Goal: Answer question/provide support

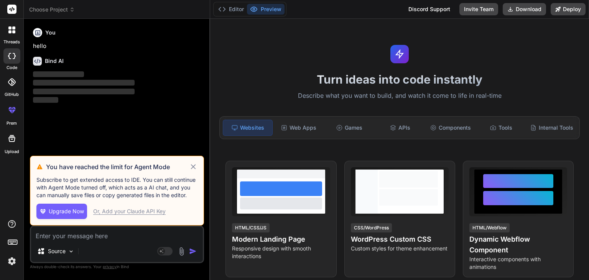
click at [190, 165] on icon at bounding box center [193, 166] width 9 height 9
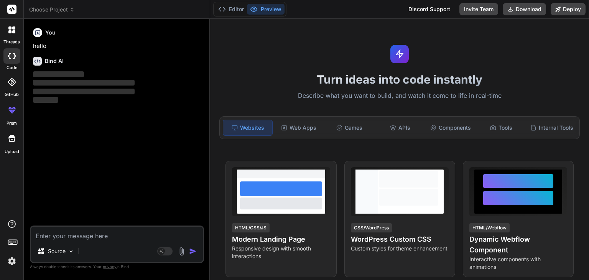
click at [59, 10] on span "Choose Project" at bounding box center [52, 10] width 46 height 8
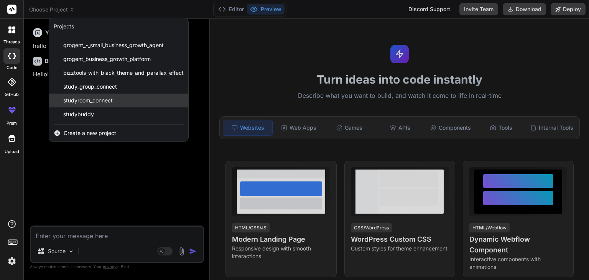
click at [90, 100] on span "studyroom_connect" at bounding box center [87, 101] width 49 height 8
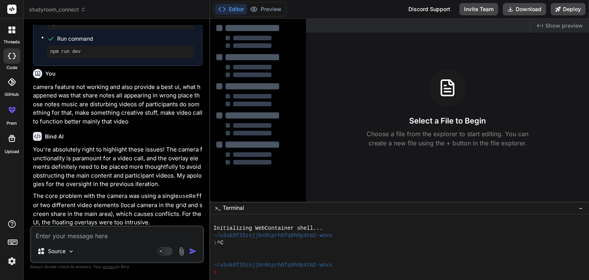
type textarea "x"
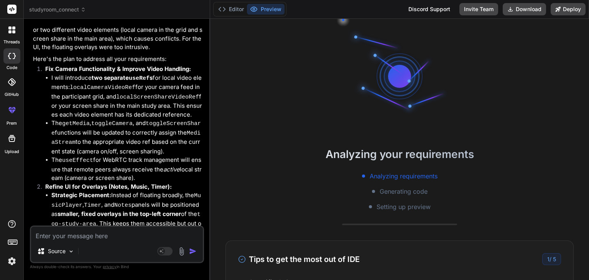
scroll to position [2840, 0]
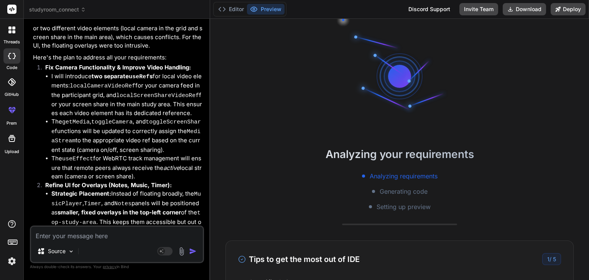
click at [105, 232] on textarea at bounding box center [117, 233] width 172 height 14
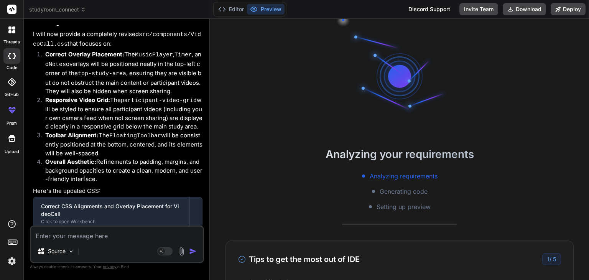
scroll to position [3475, 0]
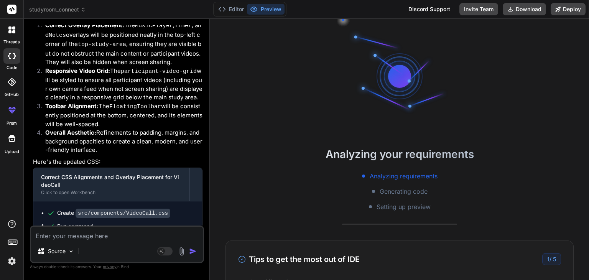
type textarea "r"
type textarea "x"
type textarea "re"
type textarea "x"
type textarea "rem"
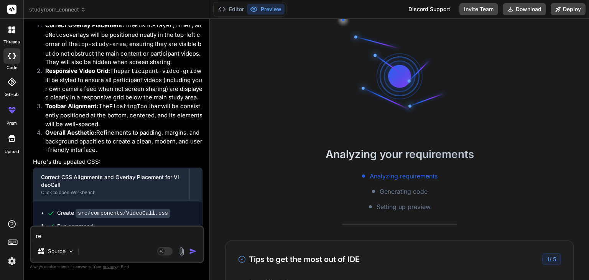
type textarea "x"
type textarea "remo"
type textarea "x"
type textarea "remov"
type textarea "x"
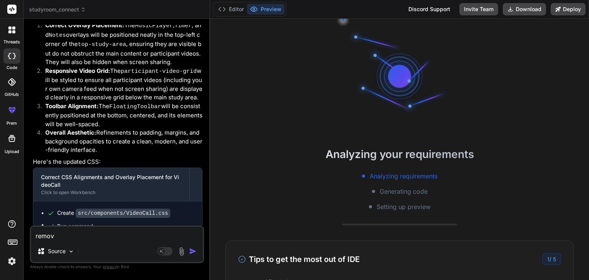
type textarea "remove"
type textarea "x"
type textarea "remove"
type textarea "x"
type textarea "remove a"
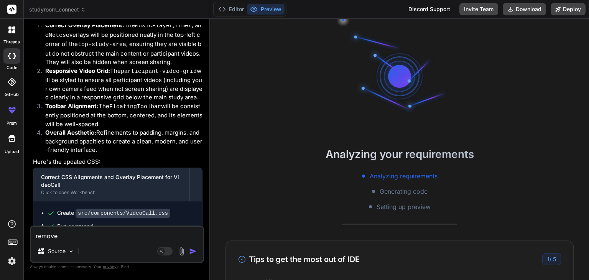
type textarea "x"
type textarea "remove at"
type textarea "x"
type textarea "remove at"
type textarea "x"
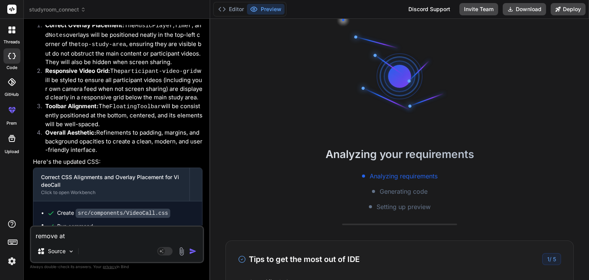
type textarea "remove at g"
type textarea "x"
type textarea "remove at gr"
type textarea "x"
type textarea "remove at gre"
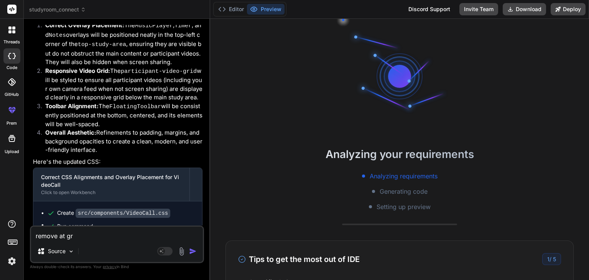
type textarea "x"
type textarea "remove at grey"
type textarea "x"
type textarea "remove at grey"
type textarea "x"
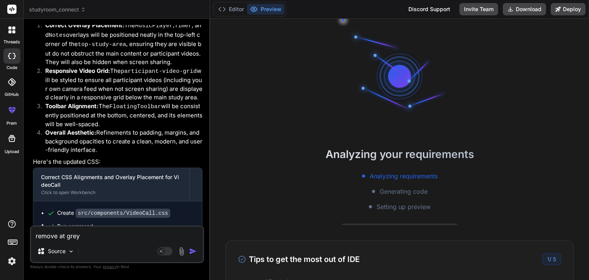
type textarea "remove at grey l"
type textarea "x"
type textarea "remove at grey la"
type textarea "x"
type textarea "remove at grey lay"
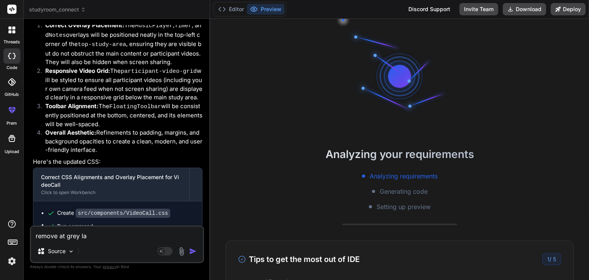
type textarea "x"
type textarea "remove at grey layo"
type textarea "x"
type textarea "remove at grey layou"
type textarea "x"
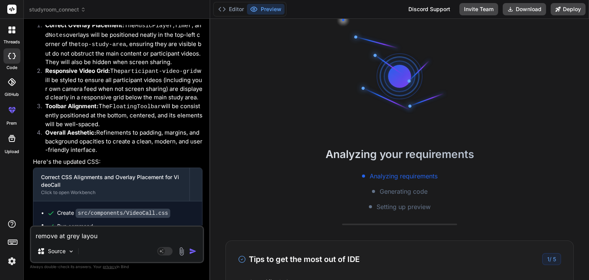
type textarea "remove at grey layo"
type textarea "x"
type textarea "remove at grey lay"
type textarea "x"
type textarea "remove at grey layo"
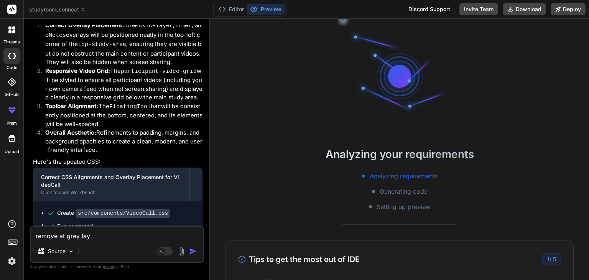
type textarea "x"
type textarea "remove at grey layou"
type textarea "x"
type textarea "remove at grey layout"
type textarea "x"
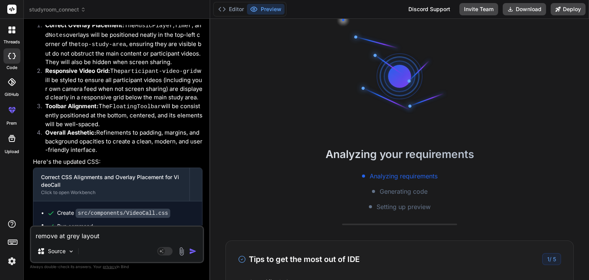
type textarea "remove at grey layout"
type textarea "x"
type textarea "remove at grey layout a"
type textarea "x"
type textarea "remove at grey layout at"
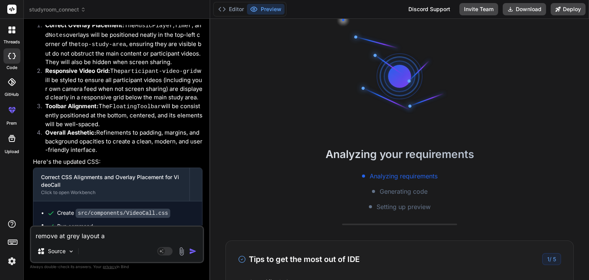
type textarea "x"
type textarea "remove at grey layout at"
type textarea "x"
type textarea "remove at grey layout at b"
type textarea "x"
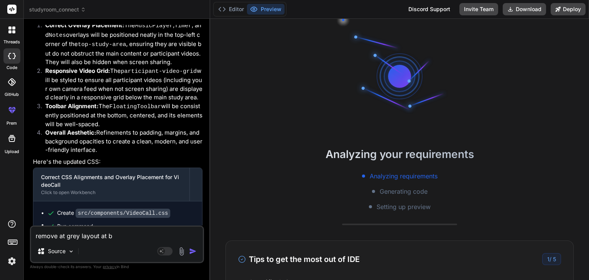
type textarea "remove at grey layout at bo"
type textarea "x"
type textarea "remove at grey layout at bot"
type textarea "x"
type textarea "remove at grey layout at [PERSON_NAME]"
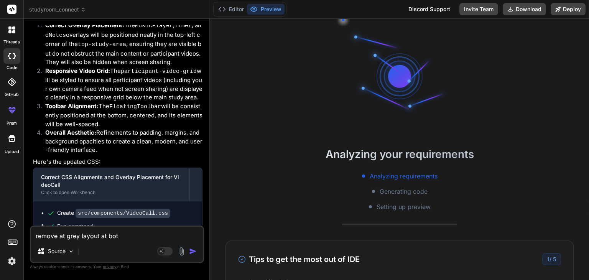
type textarea "x"
type textarea "remove at grey layout at [PERSON_NAME]"
type textarea "x"
type textarea "remove at grey layout at bottom"
type textarea "x"
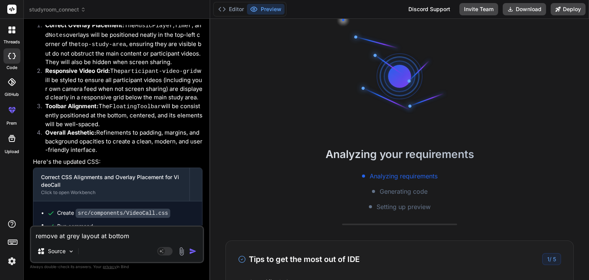
type textarea "remove at grey layout at bottom"
type textarea "x"
type textarea "remove at grey layout at bottom w"
type textarea "x"
type textarea "remove at grey layout at bottom wh"
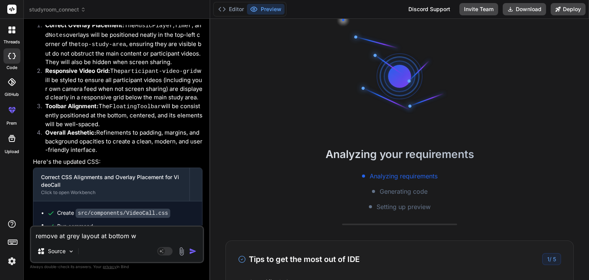
type textarea "x"
type textarea "remove at grey layout at bottom whe"
type textarea "x"
type textarea "remove at grey layout at bottom wher"
type textarea "x"
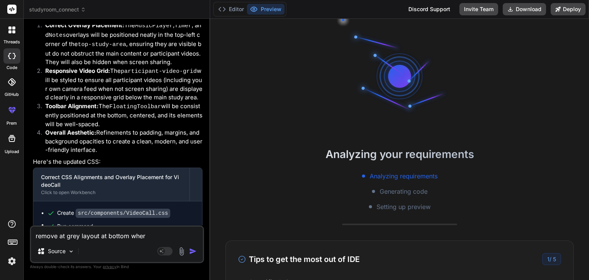
type textarea "remove at grey layout at bottom where"
type textarea "x"
type textarea "remove at grey layout at bottom where"
type textarea "x"
type textarea "remove at grey layout at bottom where o"
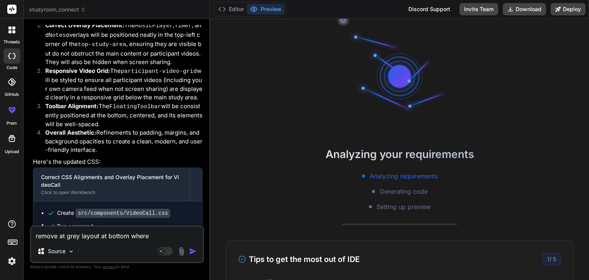
type textarea "x"
type textarea "remove at grey layout at bottom where on"
type textarea "x"
type textarea "remove at grey layout at bottom where on"
type textarea "x"
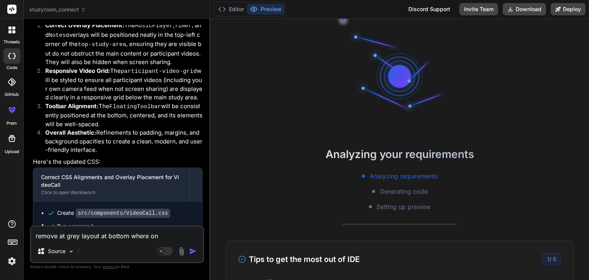
type textarea "remove at grey layout at bottom where on i"
type textarea "x"
type textarea "remove at grey layout at bottom where on it"
type textarea "x"
type textarea "remove at grey layout at bottom where on it"
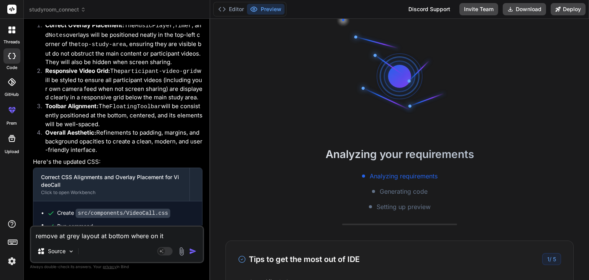
type textarea "x"
type textarea "remove at grey layout at bottom where on it w"
type textarea "x"
type textarea "remove at grey layout at bottom where on it we"
type textarea "x"
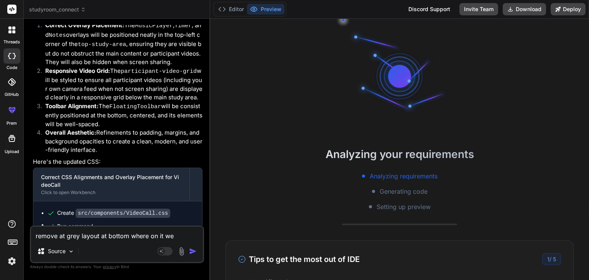
type textarea "remove at grey layout at bottom where on it we"
type textarea "x"
type textarea "remove at grey layout at bottom where on it we h"
type textarea "x"
type textarea "remove at grey layout at bottom where on it we ha"
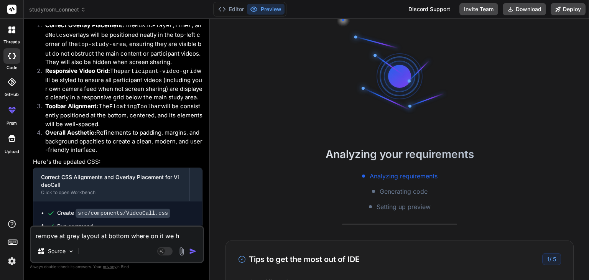
type textarea "x"
type textarea "remove at grey layout at bottom where on it we hav"
type textarea "x"
type textarea "remove at grey layout at bottom where on it we have"
type textarea "x"
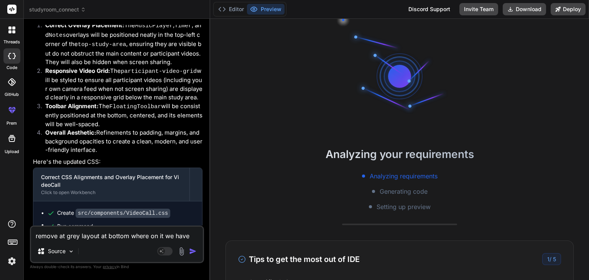
type textarea "remove at grey layout at bottom where on it we have"
type textarea "x"
type textarea "remove at grey layout at bottom where on it we have p"
type textarea "x"
type textarea "remove at grey layout at bottom where on it we have pa"
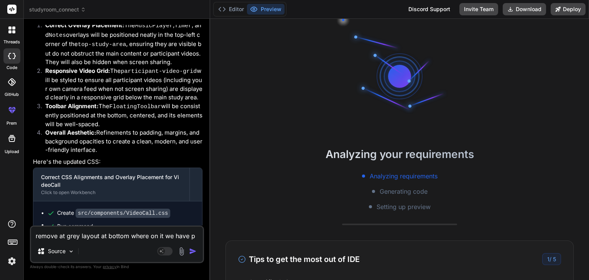
type textarea "x"
type textarea "remove at grey layout at bottom where on it we have par"
type textarea "x"
type textarea "remove at grey layout at bottom where on it we have part"
type textarea "x"
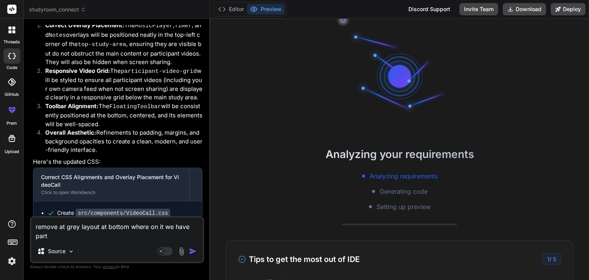
type textarea "remove at grey layout at bottom where on it we have parti"
type textarea "x"
type textarea "remove at grey layout at bottom where on it we have partic"
type textarea "x"
type textarea "remove at grey layout at bottom where on it we have partici"
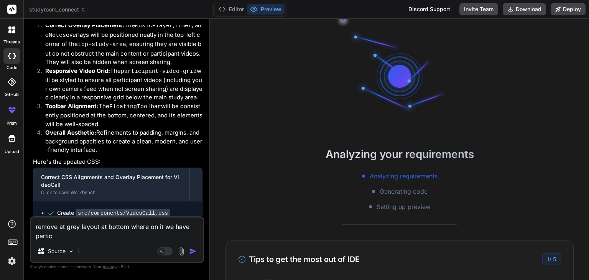
type textarea "x"
type textarea "remove at grey layout at bottom where on it we have particip"
type textarea "x"
type textarea "remove at grey layout at bottom where on it we have participa"
type textarea "x"
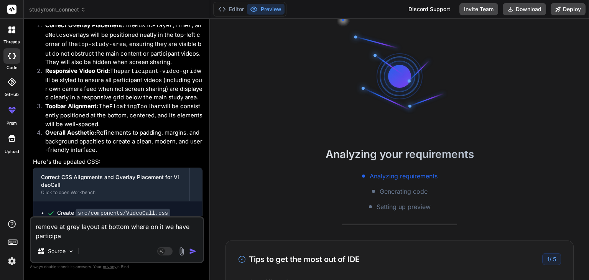
type textarea "remove at grey layout at bottom where on it we have participan"
type textarea "x"
type textarea "remove at grey layout at bottom where on it we have participant"
type textarea "x"
type textarea "remove at grey layout at bottom where on it we have participants"
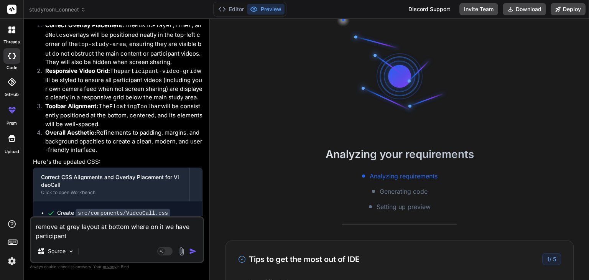
type textarea "x"
type textarea "remove at grey layout at bottom where on it we have participants"
type textarea "x"
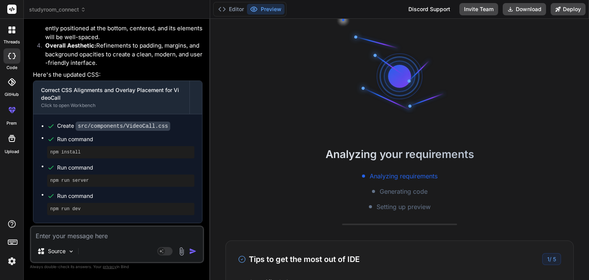
scroll to position [3563, 0]
click at [231, 7] on button "Editor" at bounding box center [231, 9] width 32 height 11
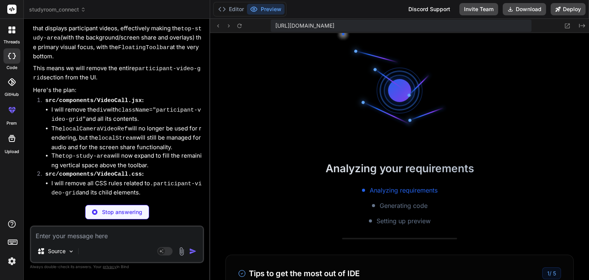
scroll to position [176, 0]
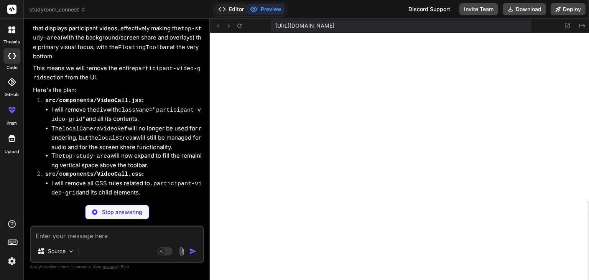
click at [228, 13] on button "Editor" at bounding box center [231, 9] width 32 height 11
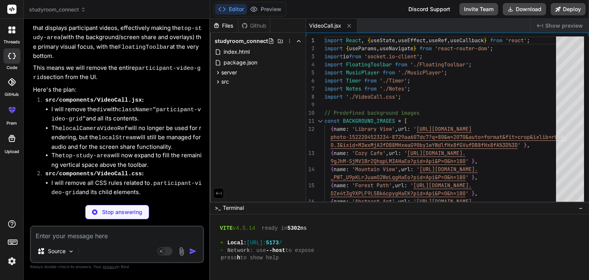
scroll to position [3836, 0]
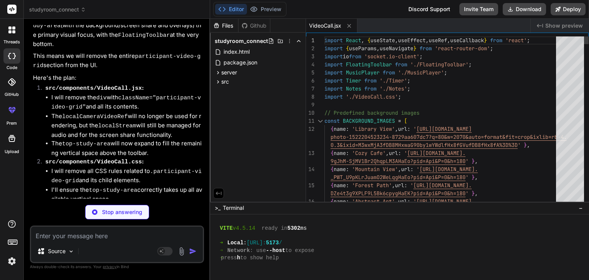
type textarea "x"
type textarea "const BACKGROUND_IMAGES = [ { name: 'Library View', url: '[URL][DOMAIN_NAME]' }…"
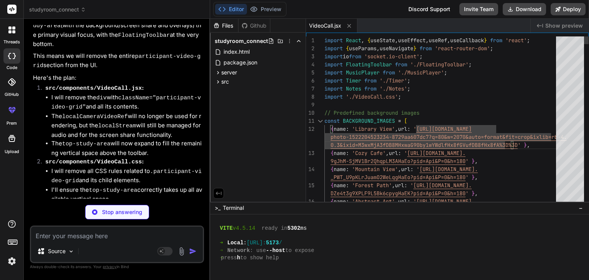
type textarea "x"
type textarea "const BACKGROUND_IMAGES = [ { name: 'Library View', url: '[URL][DOMAIN_NAME]' }…"
type textarea "x"
type textarea "const BACKGROUND_IMAGES = [ { name: 'Library View', url: '[URL][DOMAIN_NAME]' }…"
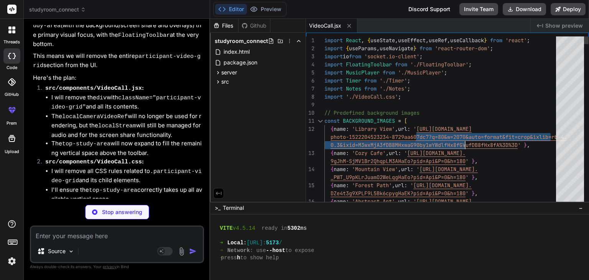
type textarea "x"
type textarea "background-color: #1a1a1a; /* Fallback dark background */ } /* Top Study Area (…"
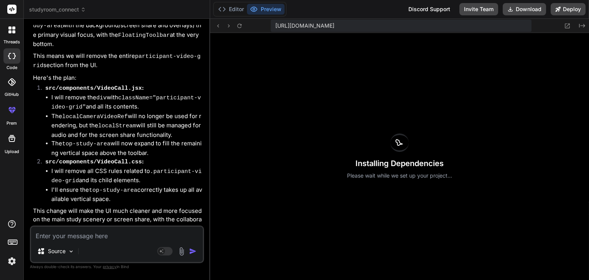
scroll to position [3809, 0]
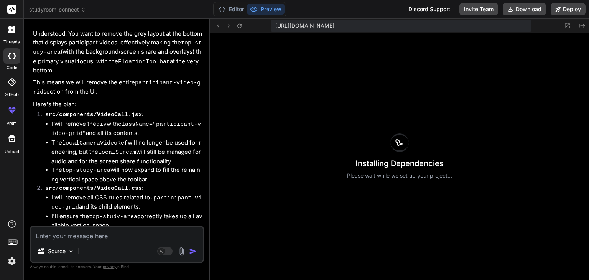
drag, startPoint x: 424, startPoint y: 130, endPoint x: 512, endPoint y: 151, distance: 90.4
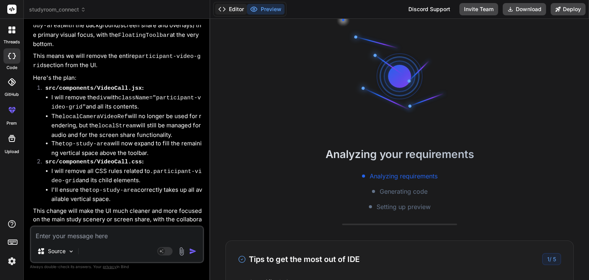
scroll to position [258, 0]
click at [235, 10] on button "Editor" at bounding box center [231, 9] width 32 height 11
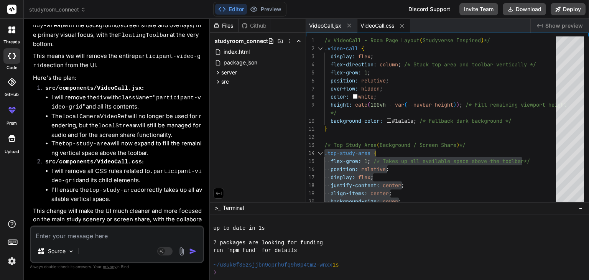
type textarea "x"
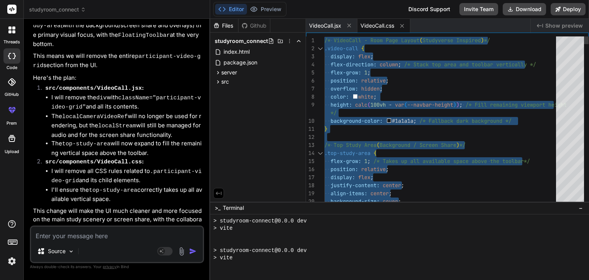
scroll to position [426, 0]
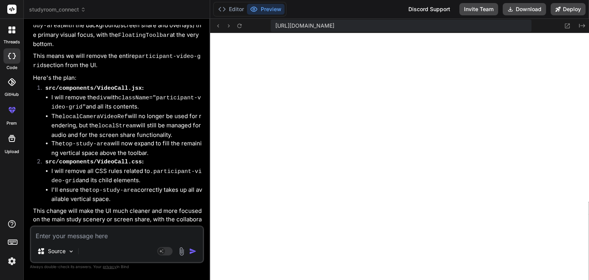
scroll to position [529, 0]
click at [233, 9] on button "Editor" at bounding box center [231, 9] width 32 height 11
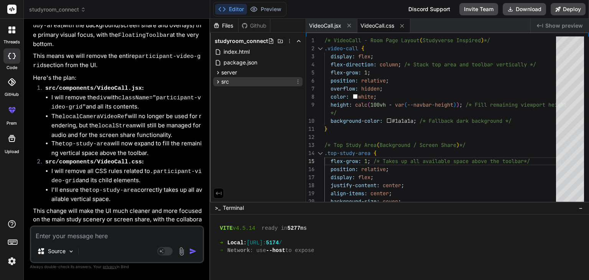
click at [232, 82] on div "src" at bounding box center [257, 81] width 89 height 9
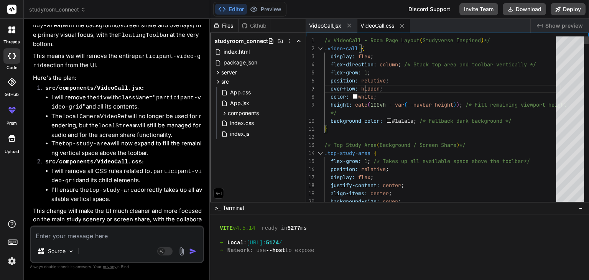
scroll to position [0, 0]
click at [333, 29] on span "VideoCall.jsx" at bounding box center [325, 26] width 32 height 8
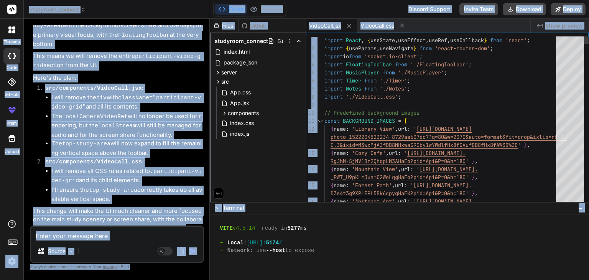
copy body "loremip dolo SitAme cons Adipis elitseddo_eiusmod Tempori utla Etdol. Magn AL E…"
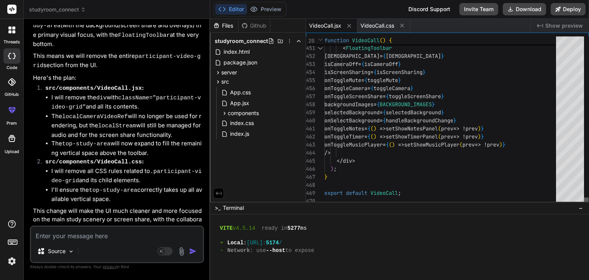
click at [588, 205] on div at bounding box center [586, 201] width 5 height 8
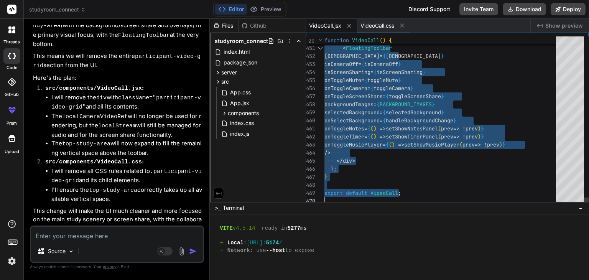
type textarea "} export default VideoCall;"
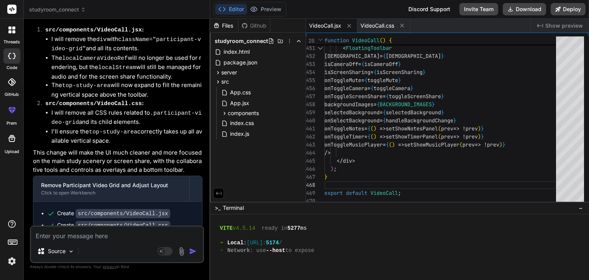
click at [86, 237] on textarea at bounding box center [117, 233] width 172 height 14
click at [113, 234] on textarea at bounding box center [117, 233] width 172 height 14
type textarea "p"
type textarea "x"
type textarea "pr"
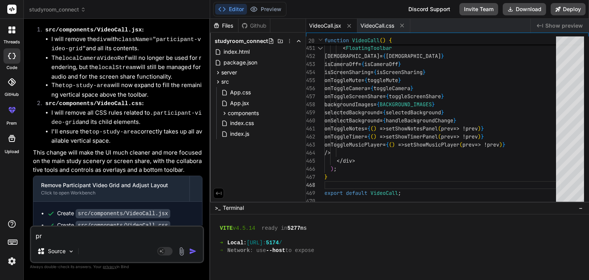
type textarea "x"
type textarea "pro"
type textarea "x"
type textarea "prov"
type textarea "x"
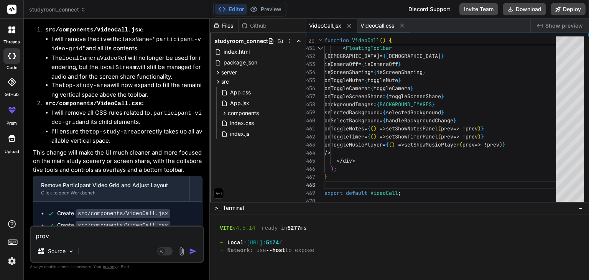
type textarea "provi"
type textarea "x"
type textarea "provid"
type textarea "x"
type textarea "provide"
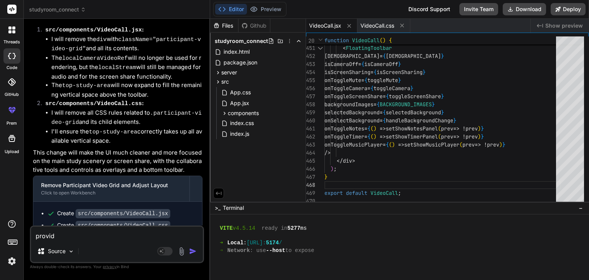
type textarea "x"
type textarea "provide"
type textarea "x"
type textarea "provide u"
type textarea "x"
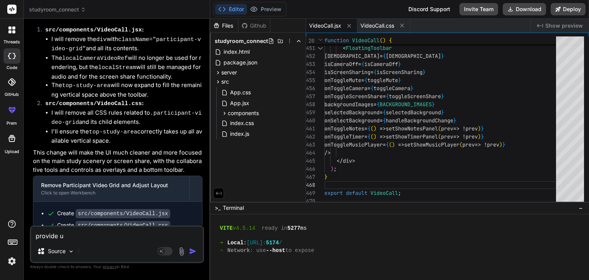
type textarea "provide ui"
type textarea "x"
type textarea "provide ui"
type textarea "x"
type textarea "provide ui l"
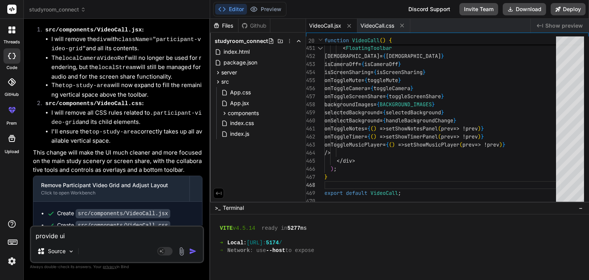
type textarea "x"
type textarea "provide ui li"
type textarea "x"
type textarea "provide ui lik"
type textarea "x"
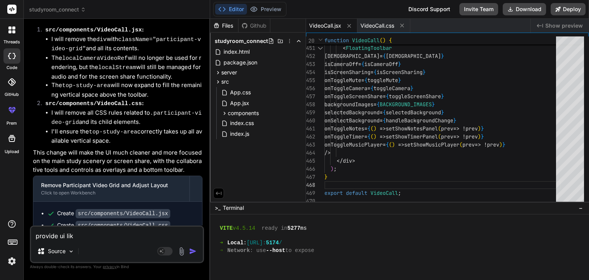
type textarea "provide ui like"
type textarea "x"
type textarea "provide ui like"
type textarea "x"
type textarea "provide ui like t"
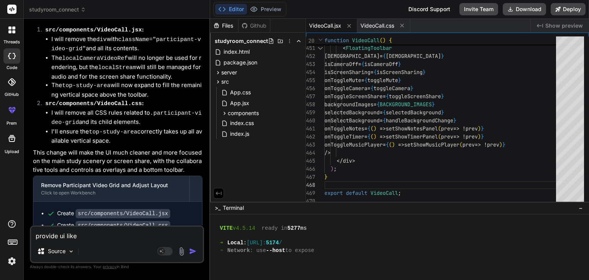
type textarea "x"
type textarea "provide ui like th"
type textarea "x"
type textarea "provide ui like thi"
type textarea "x"
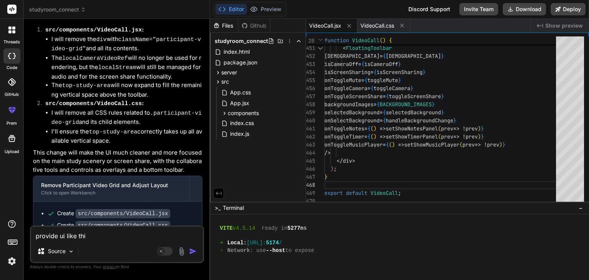
type textarea "provide ui like this"
type textarea "x"
type textarea "provide ui like this"
type textarea "x"
type textarea "provide ui like this e"
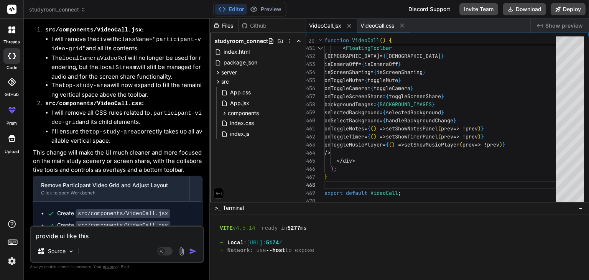
type textarea "x"
type textarea "provide ui like this ev"
type textarea "x"
type textarea "provide ui like this eve"
type textarea "x"
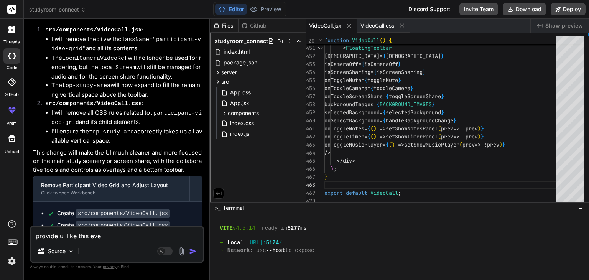
type textarea "provide ui like this ever"
type textarea "x"
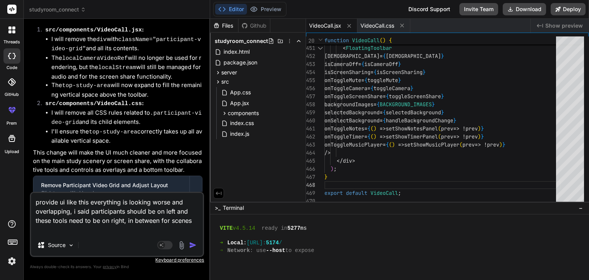
paste textarea "[URL][DOMAIN_NAME]"
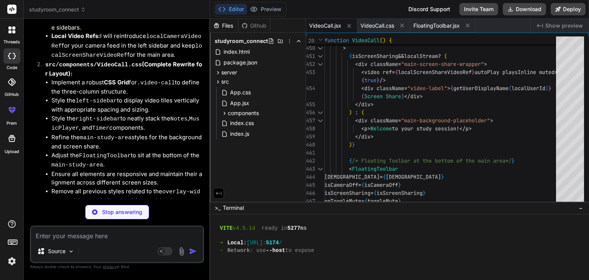
scroll to position [4577, 0]
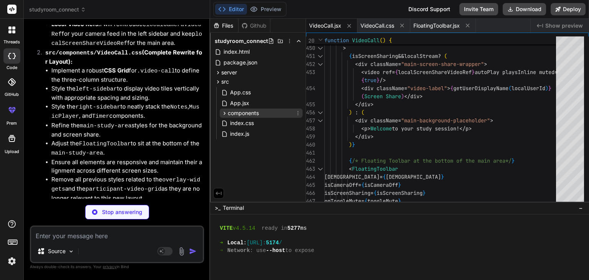
click at [246, 113] on span "components" at bounding box center [243, 113] width 31 height 8
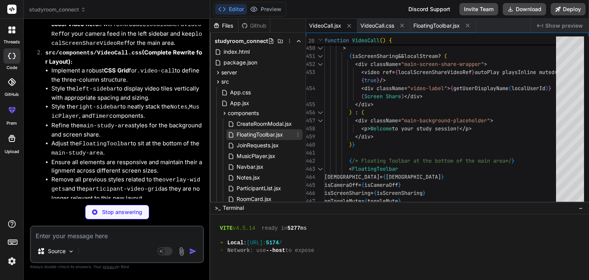
click at [244, 133] on span "FloatingToolbar.jsx" at bounding box center [260, 134] width 48 height 9
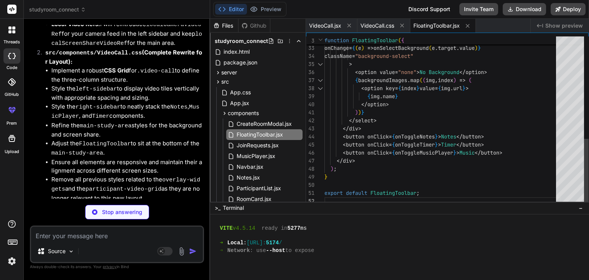
scroll to position [0, 0]
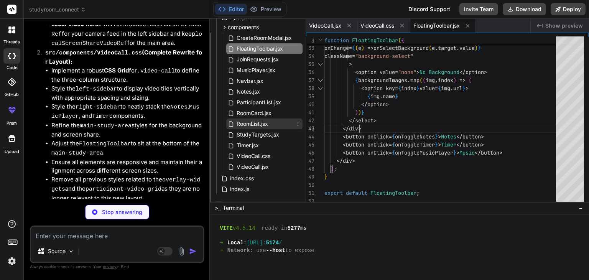
scroll to position [89, 0]
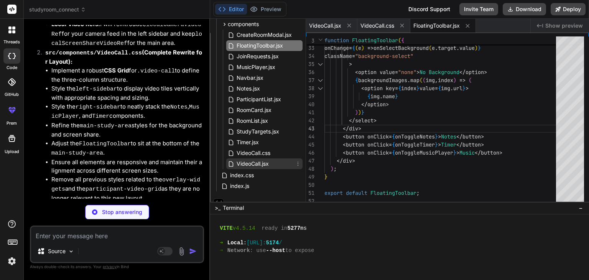
click at [245, 164] on span "VideoCall.jsx" at bounding box center [253, 163] width 34 height 9
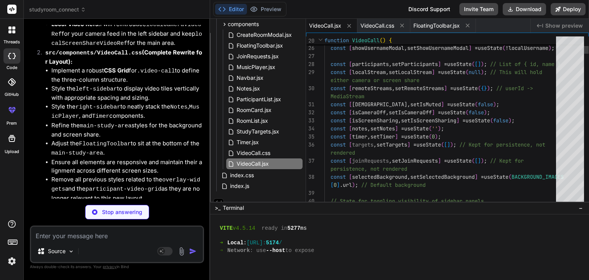
scroll to position [0, 0]
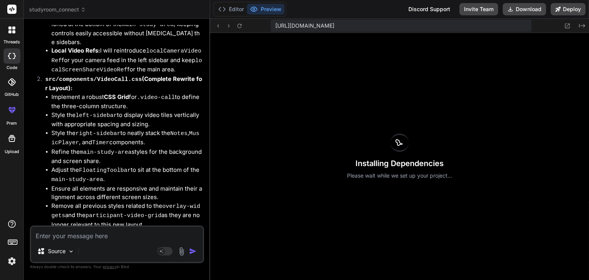
scroll to position [4577, 0]
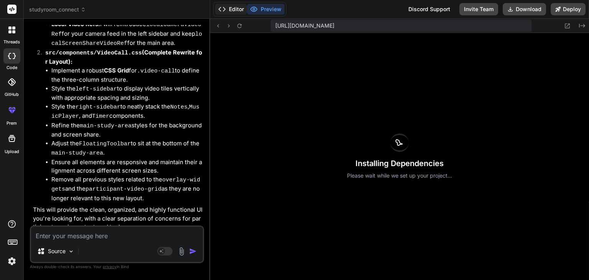
click at [232, 13] on button "Editor" at bounding box center [231, 9] width 32 height 11
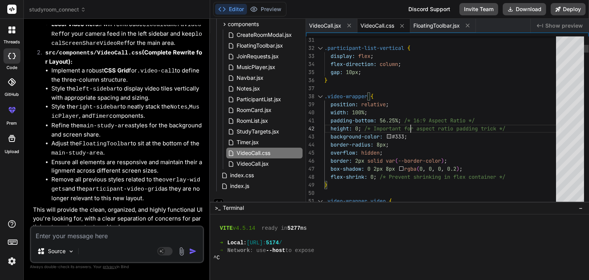
scroll to position [0, 0]
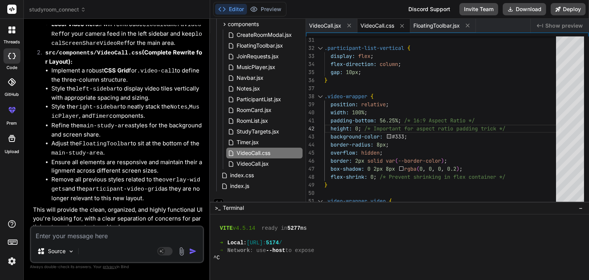
click at [114, 231] on textarea at bounding box center [117, 233] width 172 height 14
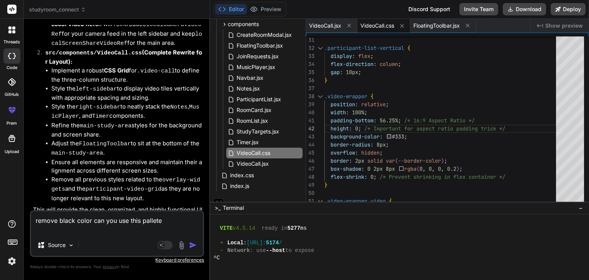
paste textarea "[URL][DOMAIN_NAME]"
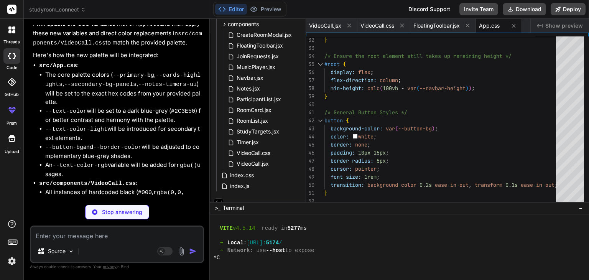
scroll to position [5040, 0]
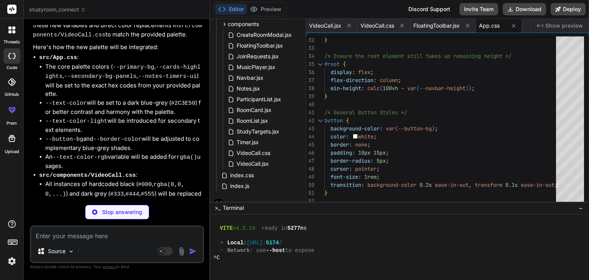
click at [90, 244] on div "Source" at bounding box center [117, 252] width 172 height 18
click at [102, 234] on textarea at bounding box center [117, 233] width 172 height 14
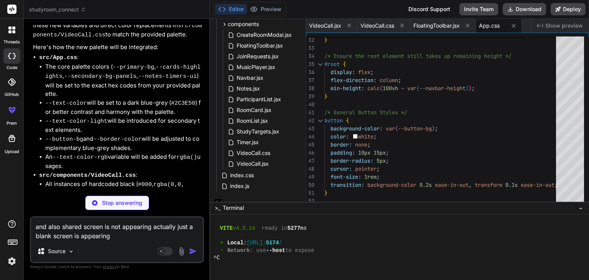
scroll to position [5049, 0]
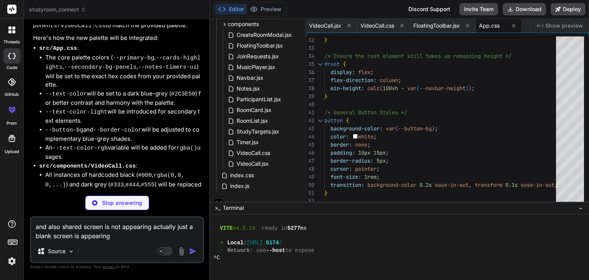
click at [481, 27] on span "App.css" at bounding box center [489, 26] width 21 height 8
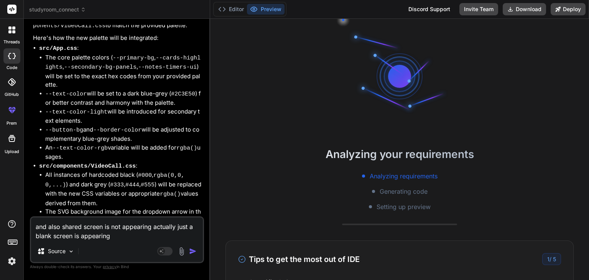
scroll to position [0, 96]
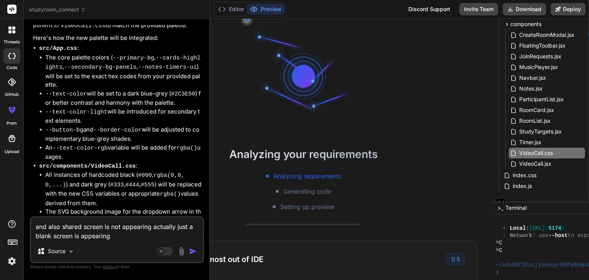
click at [190, 253] on img "button" at bounding box center [193, 251] width 8 height 8
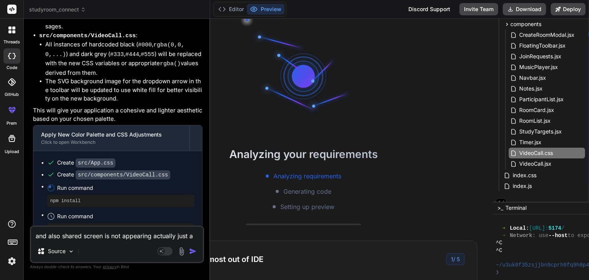
scroll to position [5186, 0]
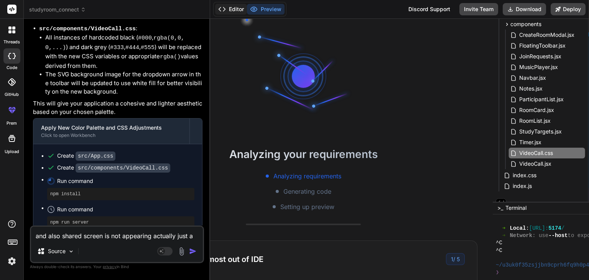
click at [233, 7] on button "Editor" at bounding box center [231, 9] width 32 height 11
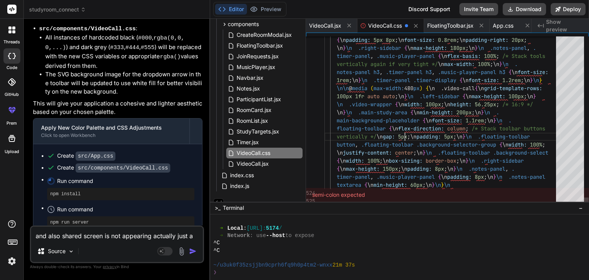
scroll to position [32, 0]
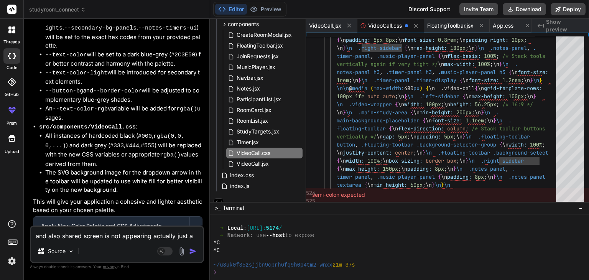
scroll to position [5186, 0]
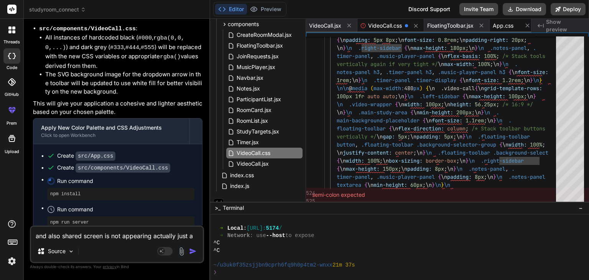
click at [506, 23] on span "App.css" at bounding box center [502, 26] width 21 height 8
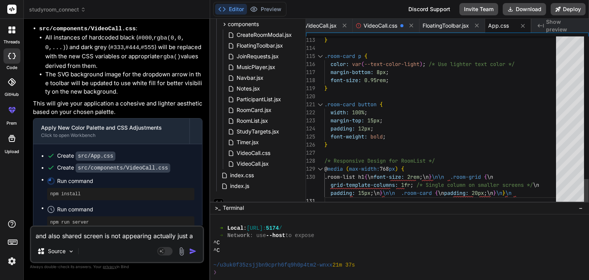
scroll to position [32, 0]
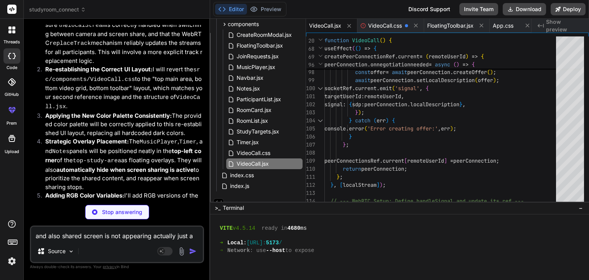
scroll to position [5596, 0]
click at [255, 151] on span "VideoCall.css" at bounding box center [253, 152] width 35 height 9
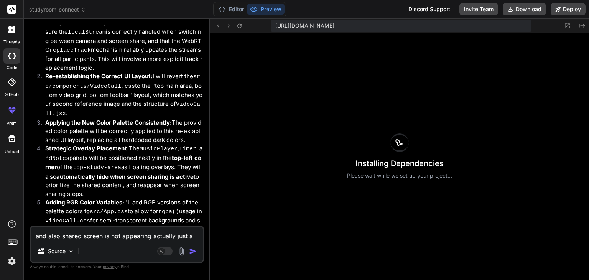
scroll to position [5625, 0]
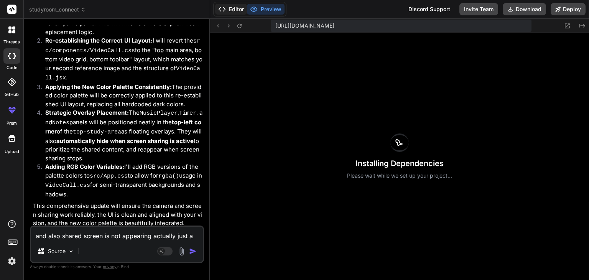
click at [230, 8] on button "Editor" at bounding box center [231, 9] width 32 height 11
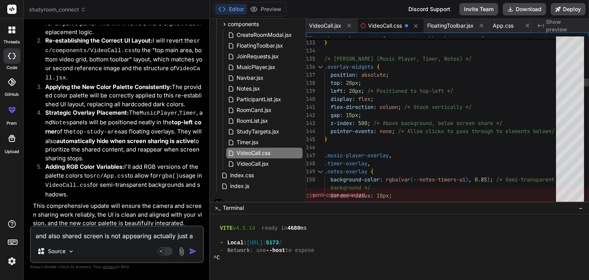
scroll to position [32, 0]
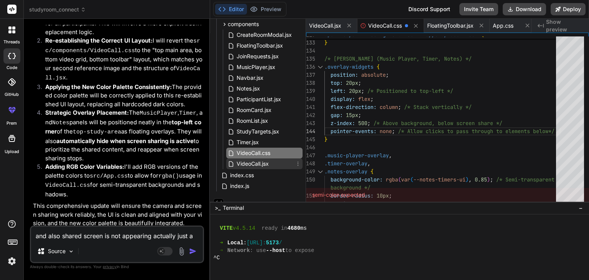
click at [254, 161] on span "VideoCall.jsx" at bounding box center [253, 163] width 34 height 9
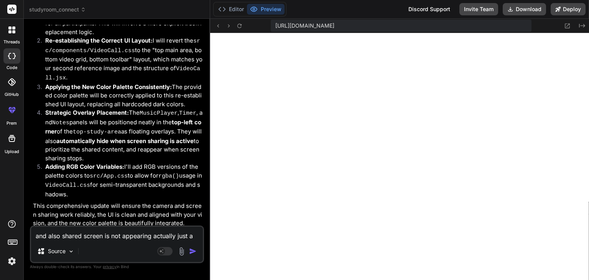
scroll to position [676, 0]
click at [120, 233] on textarea "and also shared screen is not appearing actually just a blank screen is appeari…" at bounding box center [117, 233] width 172 height 14
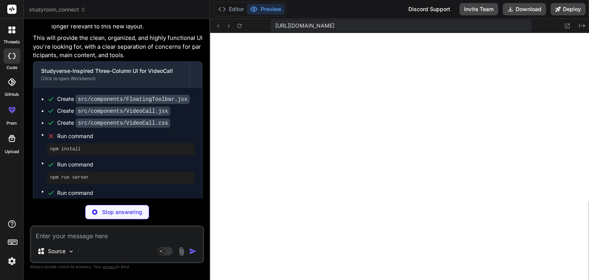
scroll to position [4748, 0]
drag, startPoint x: 152, startPoint y: 133, endPoint x: 139, endPoint y: 142, distance: 15.9
click at [139, 237] on p "remove black color can you use this pallete [URL][DOMAIN_NAME]" at bounding box center [117, 245] width 169 height 17
copy p "[URL][DOMAIN_NAME]"
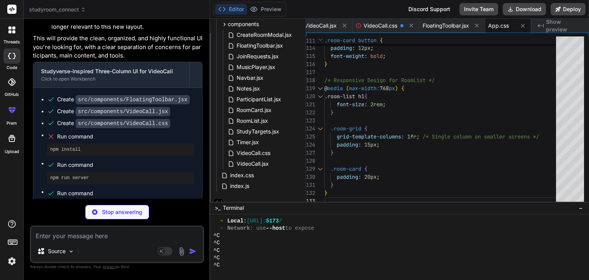
click at [139, 237] on p "remove black color can you use this pallete [URL][DOMAIN_NAME]" at bounding box center [117, 245] width 169 height 17
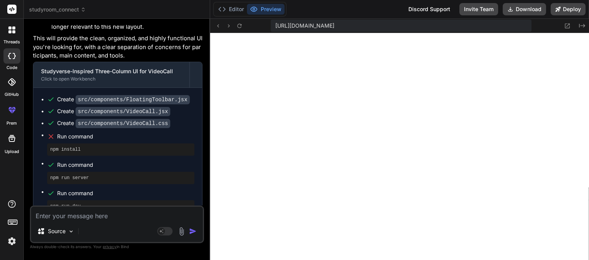
scroll to position [714, 0]
click at [126, 215] on textarea at bounding box center [117, 214] width 172 height 14
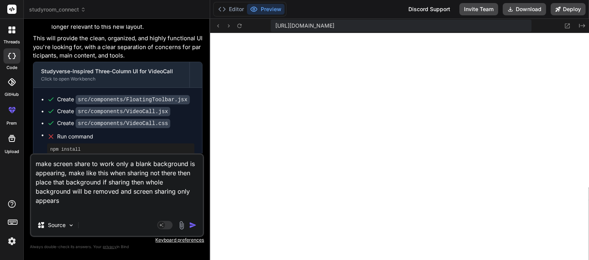
paste textarea "import React, { useState, useEffect, useRef, useCallback } from 'react'; import…"
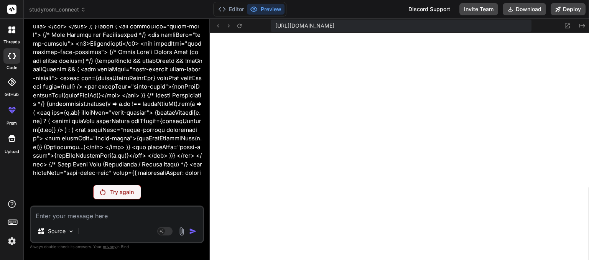
scroll to position [8306, 0]
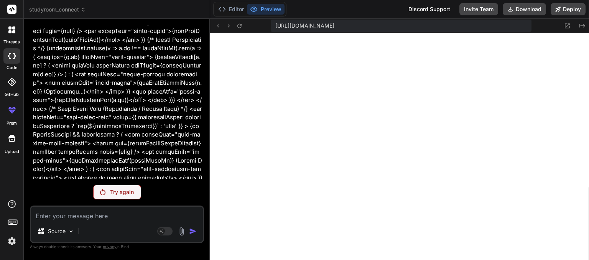
click at [121, 189] on p "Try again" at bounding box center [122, 192] width 24 height 8
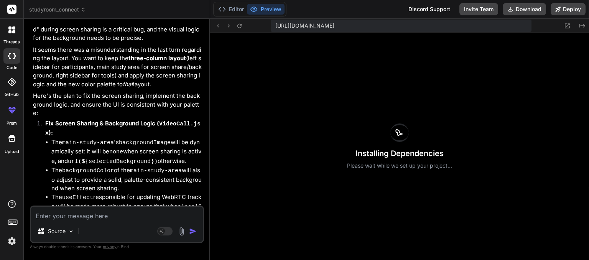
scroll to position [8813, 0]
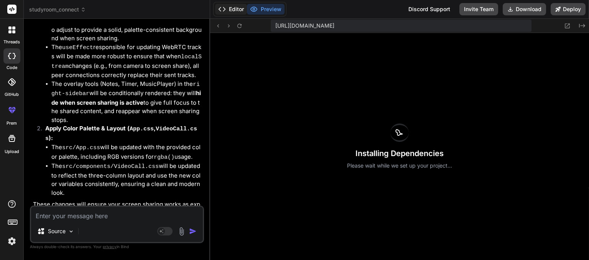
click at [235, 7] on button "Editor" at bounding box center [231, 9] width 32 height 11
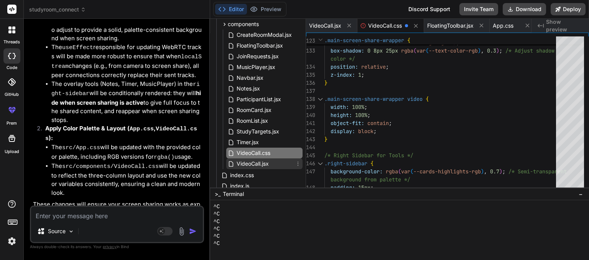
click at [268, 160] on span "VideoCall.jsx" at bounding box center [253, 163] width 34 height 9
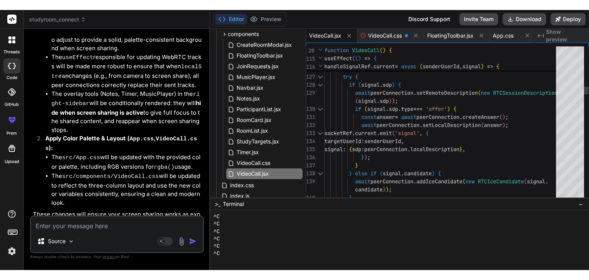
scroll to position [24, 0]
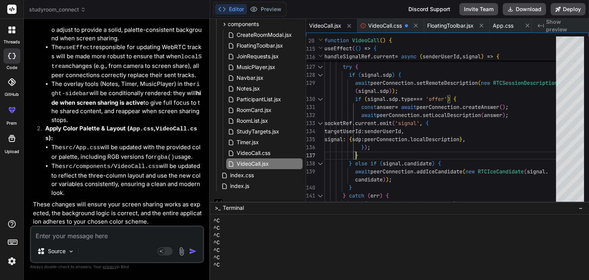
scroll to position [720, 0]
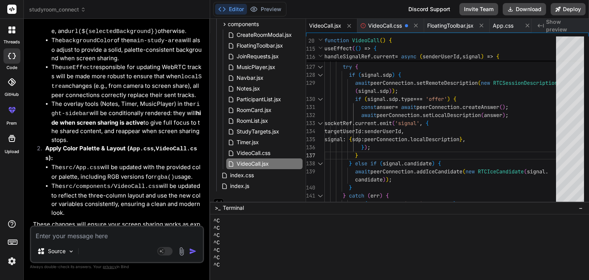
click at [105, 238] on textarea at bounding box center [117, 233] width 172 height 14
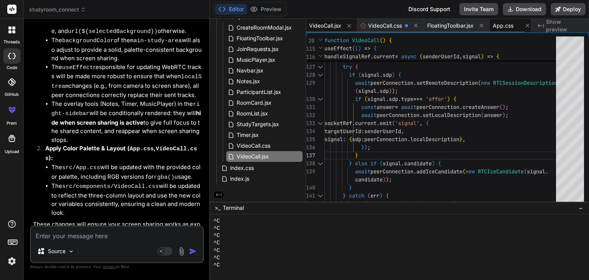
click at [513, 26] on span "App.css" at bounding box center [502, 26] width 21 height 8
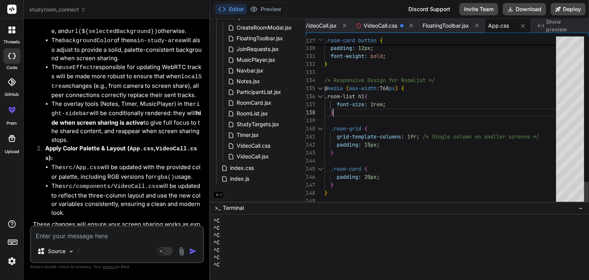
scroll to position [24, 0]
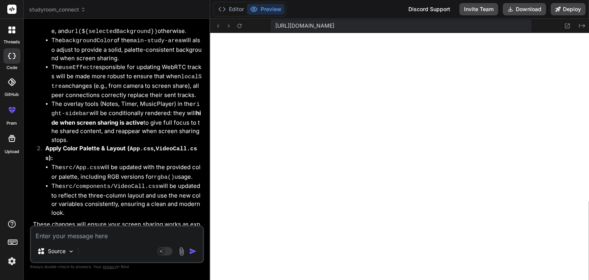
scroll to position [736, 0]
click at [113, 240] on textarea at bounding box center [117, 233] width 172 height 14
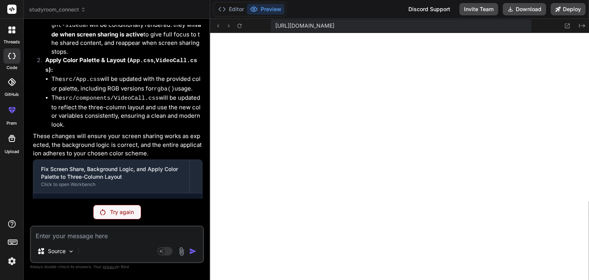
scroll to position [8854, 0]
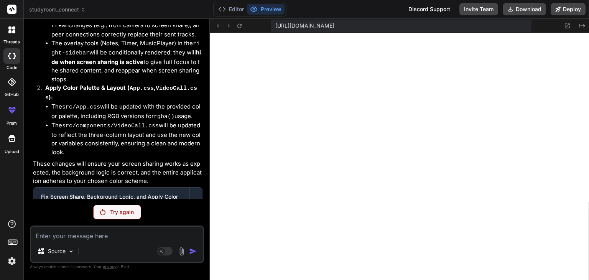
click at [108, 207] on div "Try again" at bounding box center [117, 212] width 48 height 15
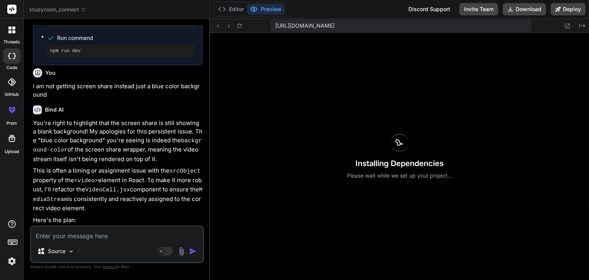
scroll to position [9142, 0]
click at [233, 12] on button "Editor" at bounding box center [231, 9] width 32 height 11
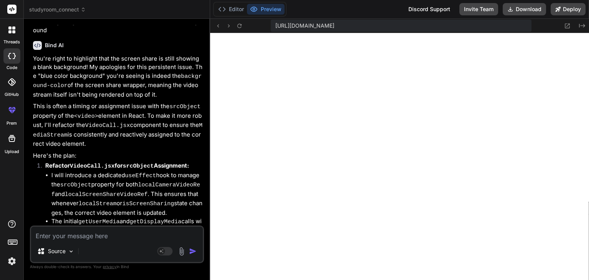
scroll to position [9211, 0]
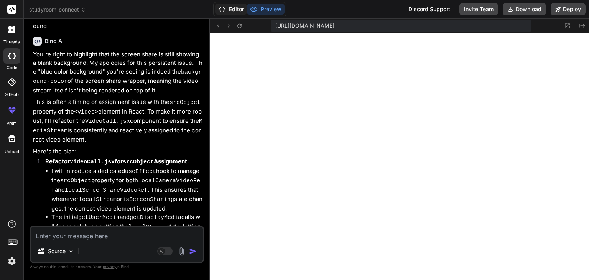
click at [223, 7] on icon at bounding box center [222, 9] width 8 height 8
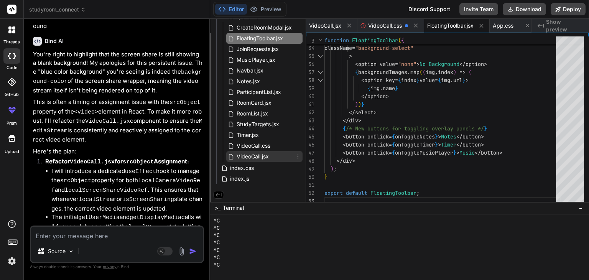
click at [251, 155] on span "VideoCall.jsx" at bounding box center [253, 156] width 34 height 9
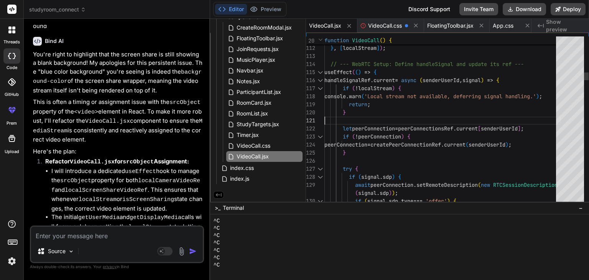
scroll to position [24, 0]
